Goal: Task Accomplishment & Management: Use online tool/utility

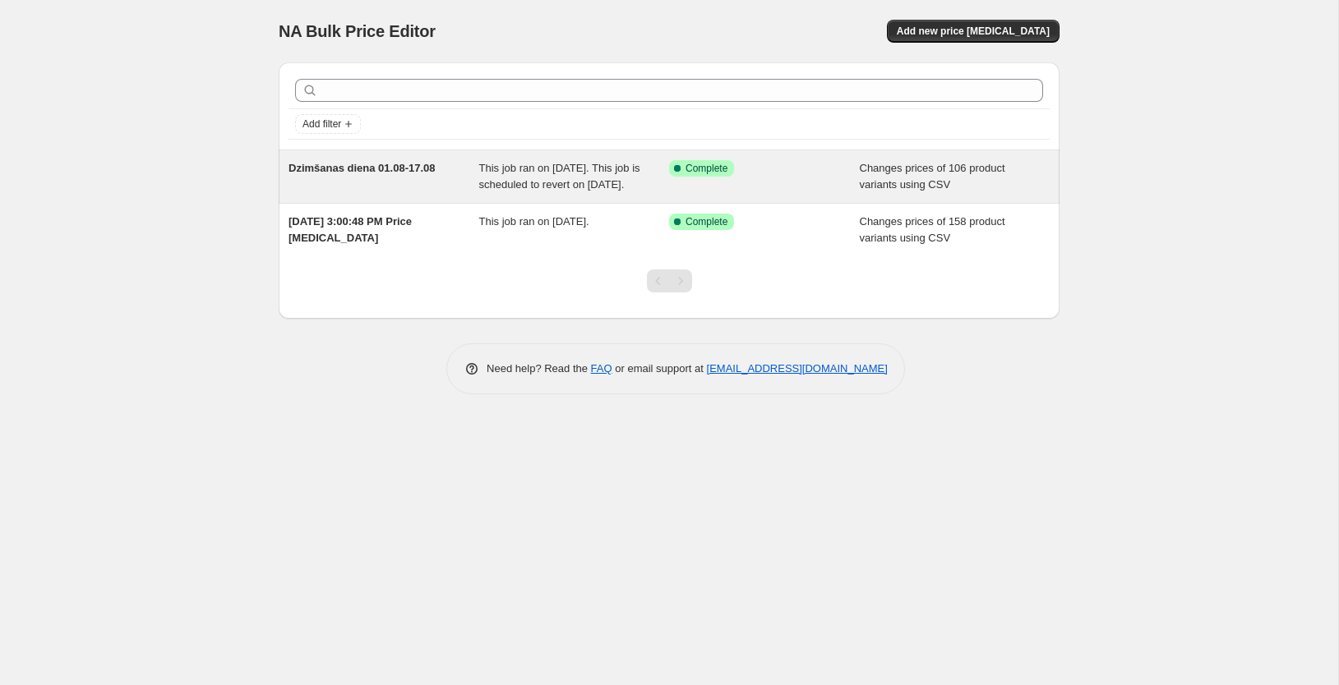
click at [569, 186] on span "This job ran on July 31, 2025. This job is scheduled to revert on August 19, 20…" at bounding box center [559, 176] width 161 height 29
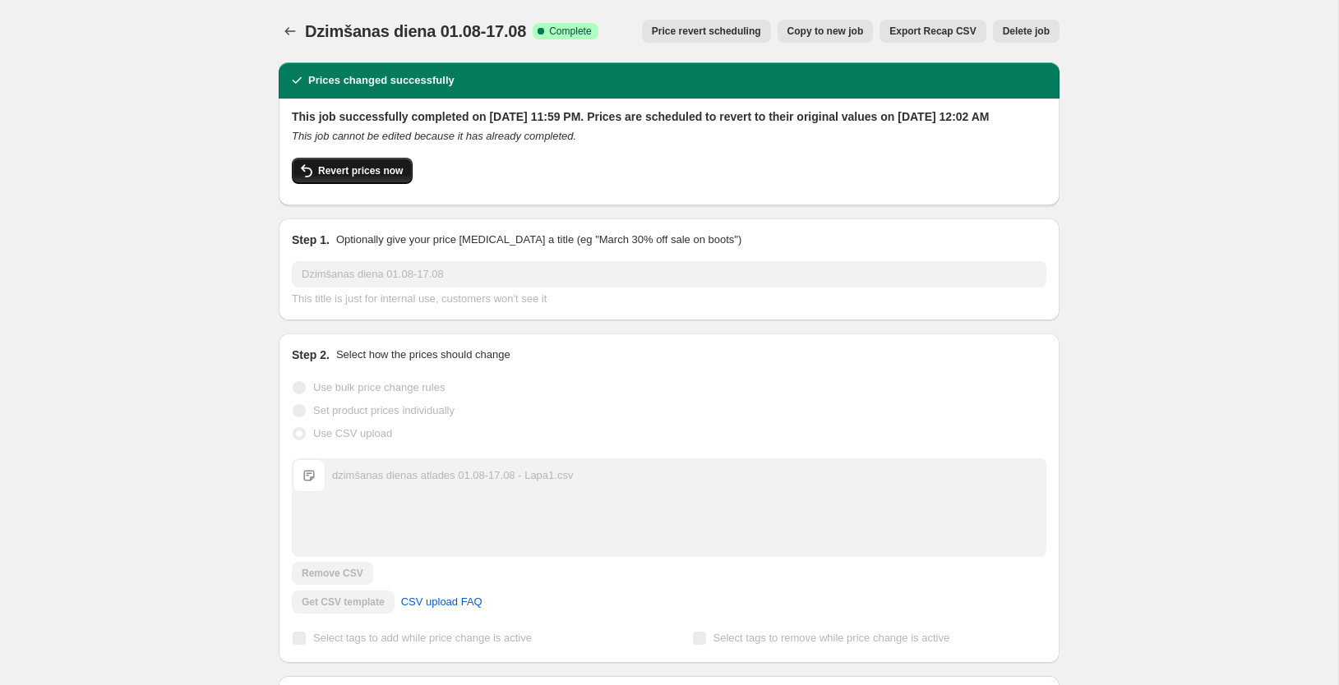
click at [357, 177] on span "Revert prices now" at bounding box center [360, 170] width 85 height 13
checkbox input "false"
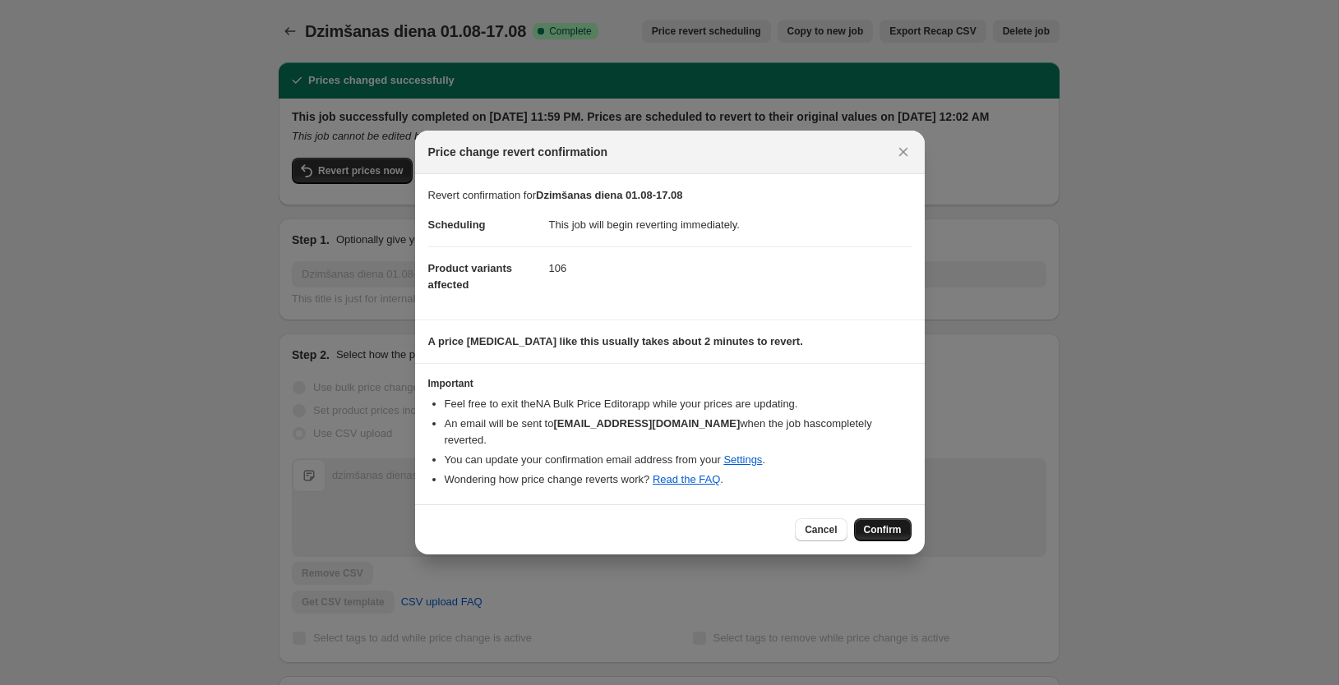
click at [887, 523] on span "Confirm" at bounding box center [883, 529] width 38 height 13
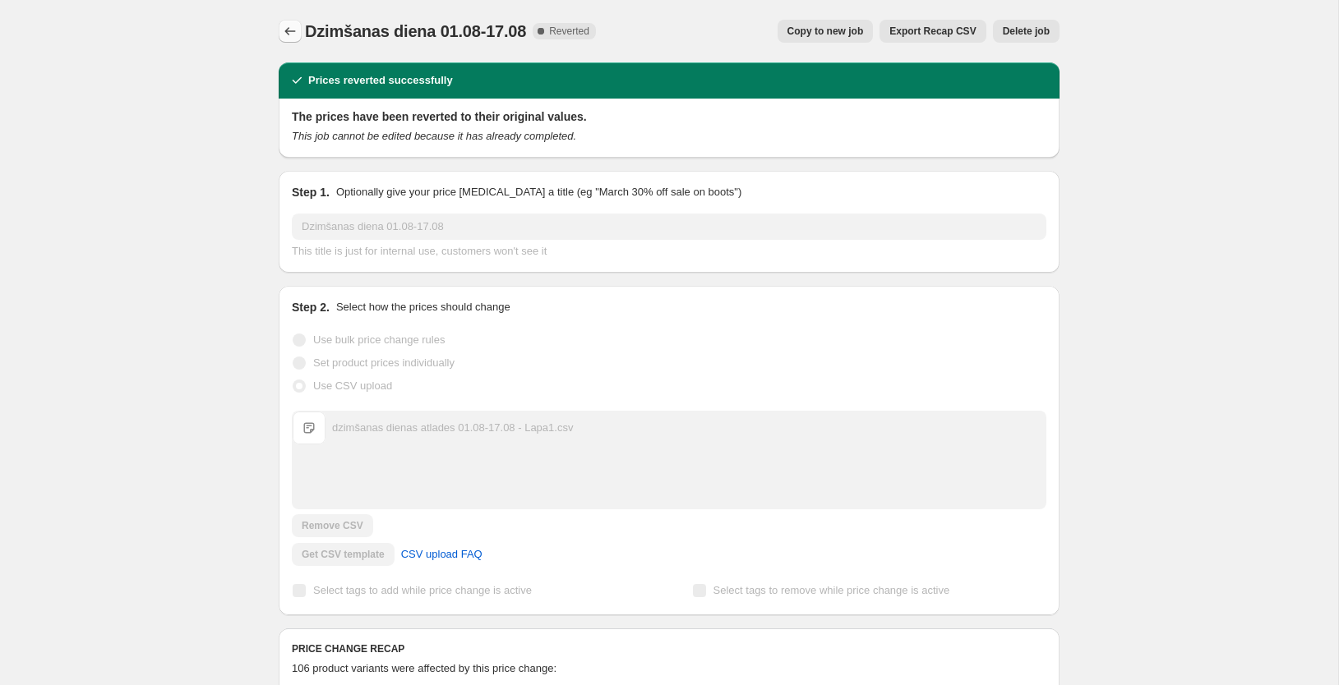
click at [284, 35] on icon "Price change jobs" at bounding box center [290, 31] width 16 height 16
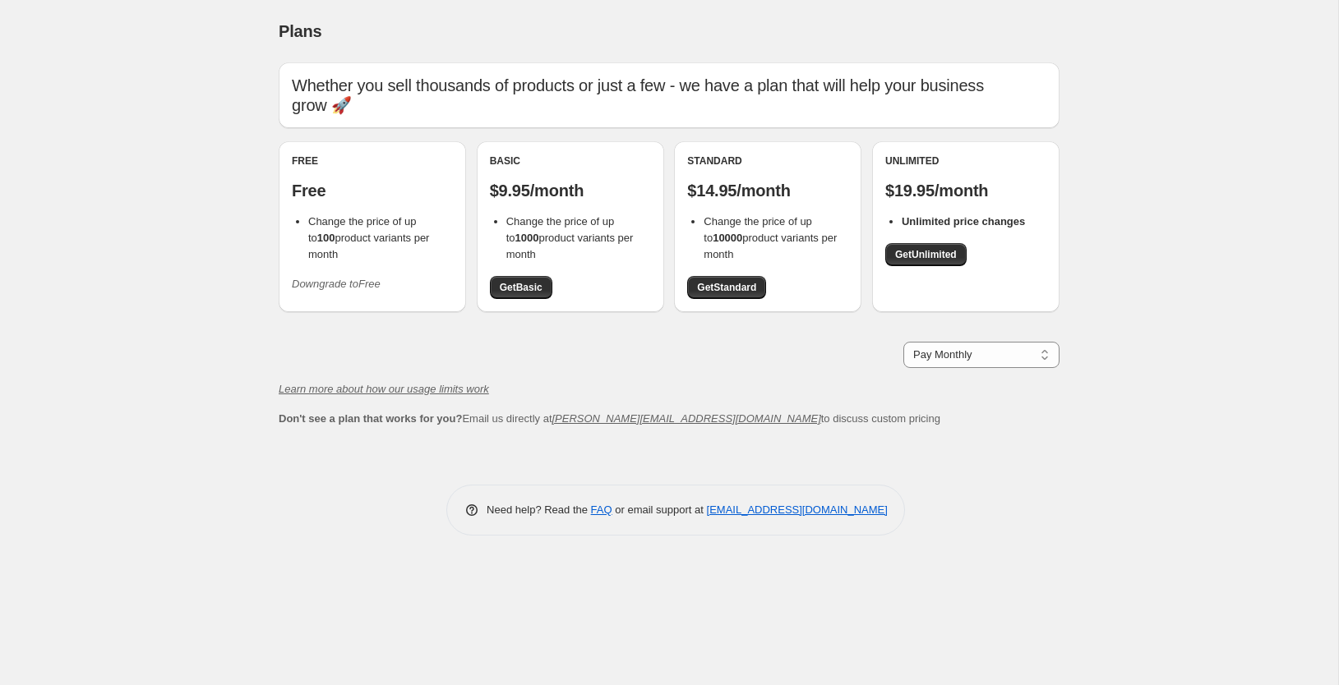
click at [100, 301] on div "Plans. This page is ready Plans Whether you sell thousands of products or just …" at bounding box center [669, 342] width 1338 height 685
click at [1219, 444] on div "Plans. This page is ready Plans Whether you sell thousands of products or just …" at bounding box center [669, 342] width 1338 height 685
